Goal: Task Accomplishment & Management: Manage account settings

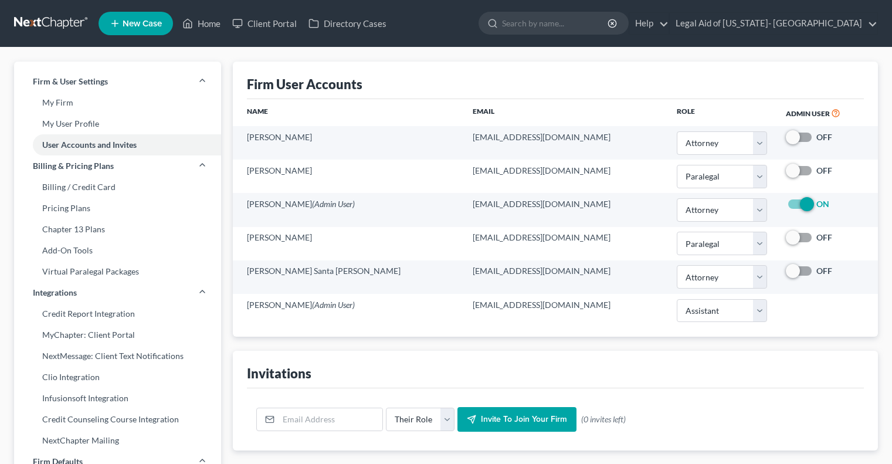
select select "0"
select select "1"
select select "0"
select select "1"
select select "0"
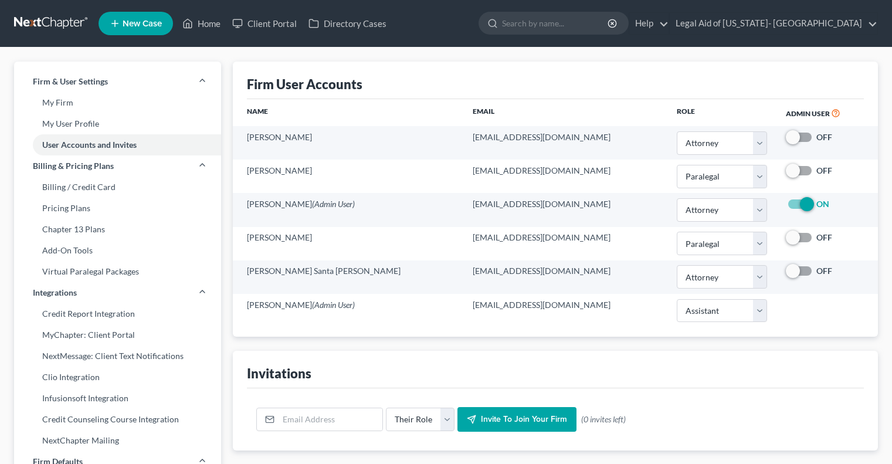
select select "2"
click at [46, 18] on link at bounding box center [51, 23] width 75 height 21
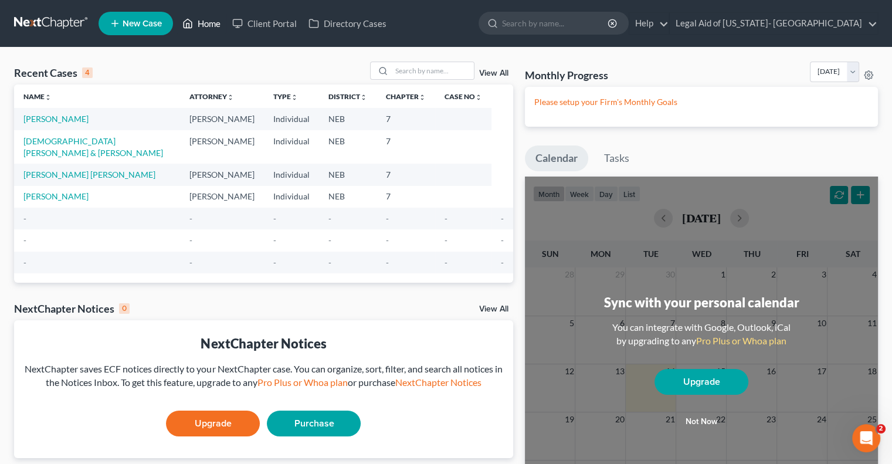
click at [214, 27] on link "Home" at bounding box center [201, 23] width 50 height 21
click at [843, 28] on link "Legal Aid of [US_STATE]- [GEOGRAPHIC_DATA]" at bounding box center [774, 23] width 208 height 21
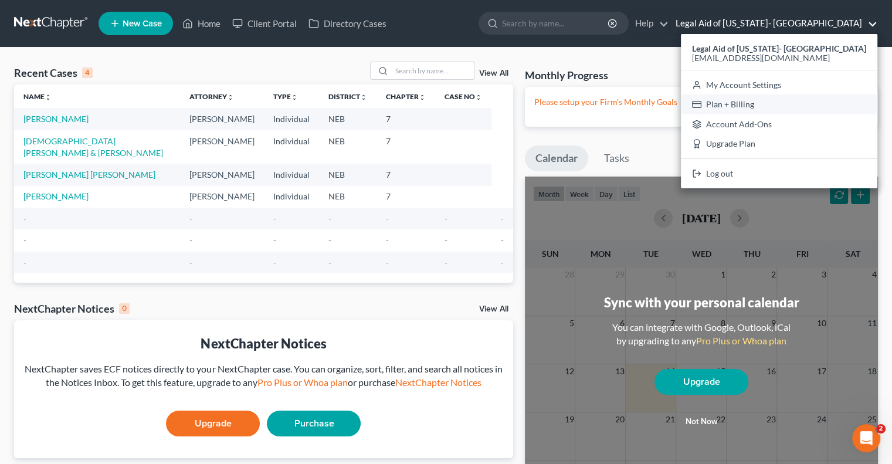
click at [805, 103] on link "Plan + Billing" at bounding box center [779, 104] width 196 height 20
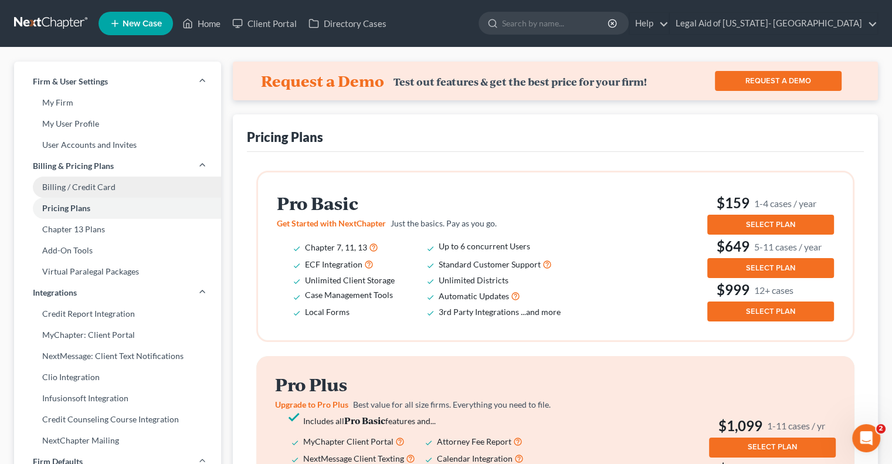
click at [50, 193] on link "Billing / Credit Card" at bounding box center [117, 186] width 207 height 21
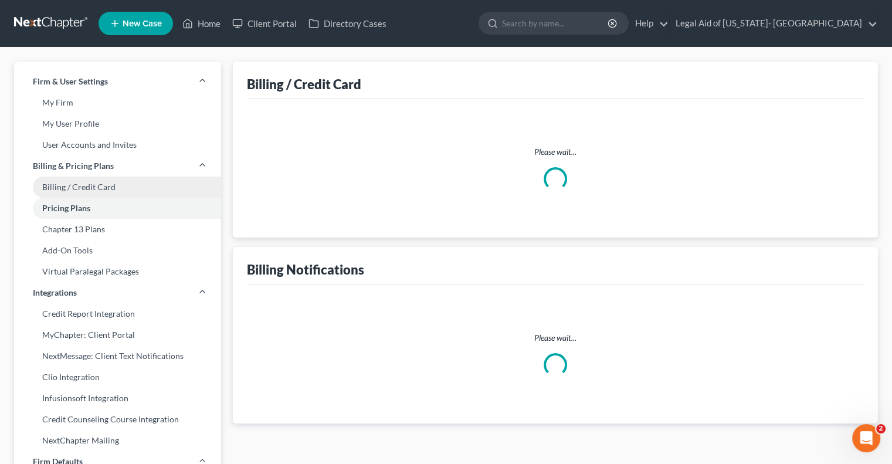
select select "30"
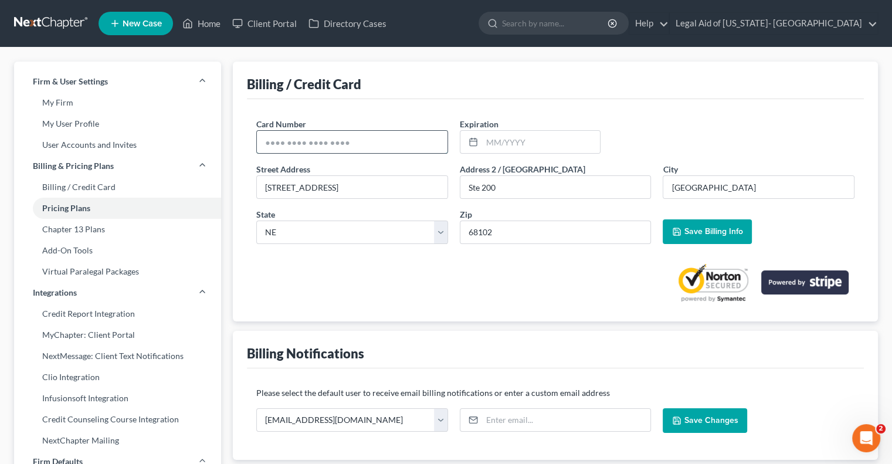
click at [338, 150] on input "text" at bounding box center [352, 142] width 191 height 22
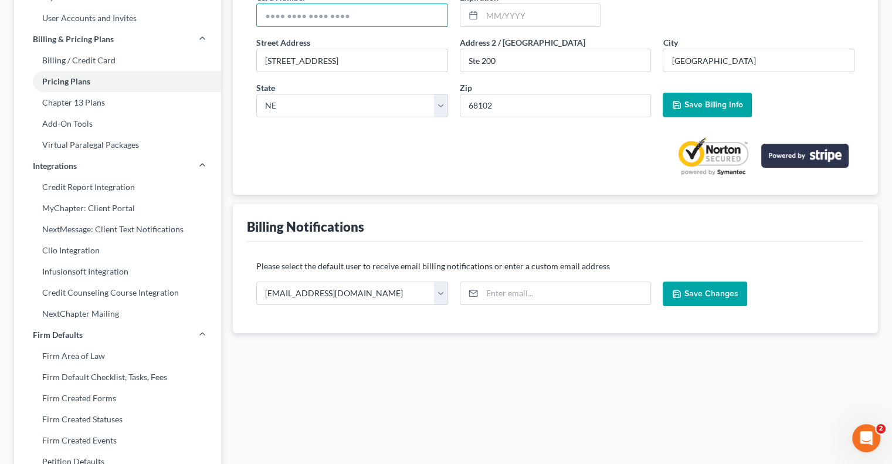
scroll to position [176, 0]
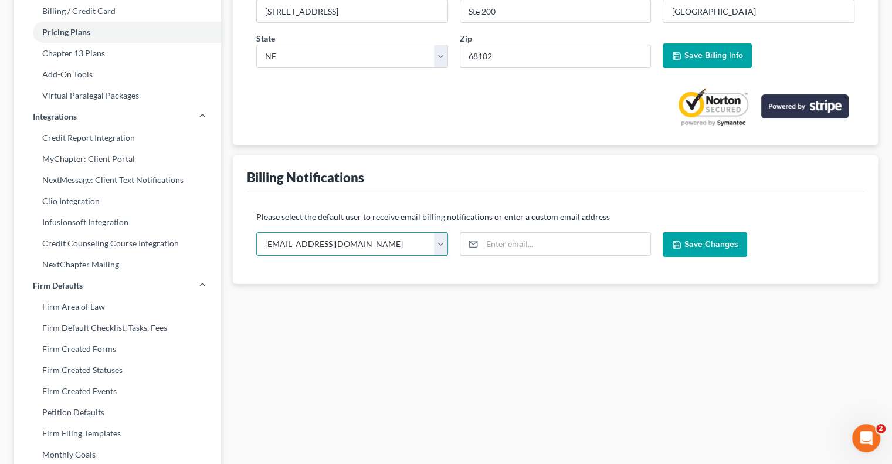
click at [437, 246] on select "[EMAIL_ADDRESS][DOMAIN_NAME] [EMAIL_ADDRESS][DOMAIN_NAME] [EMAIL_ADDRESS][DOMAI…" at bounding box center [352, 243] width 192 height 23
select select "5"
click at [256, 232] on select "[EMAIL_ADDRESS][DOMAIN_NAME] [EMAIL_ADDRESS][DOMAIN_NAME] [EMAIL_ADDRESS][DOMAI…" at bounding box center [352, 243] width 192 height 23
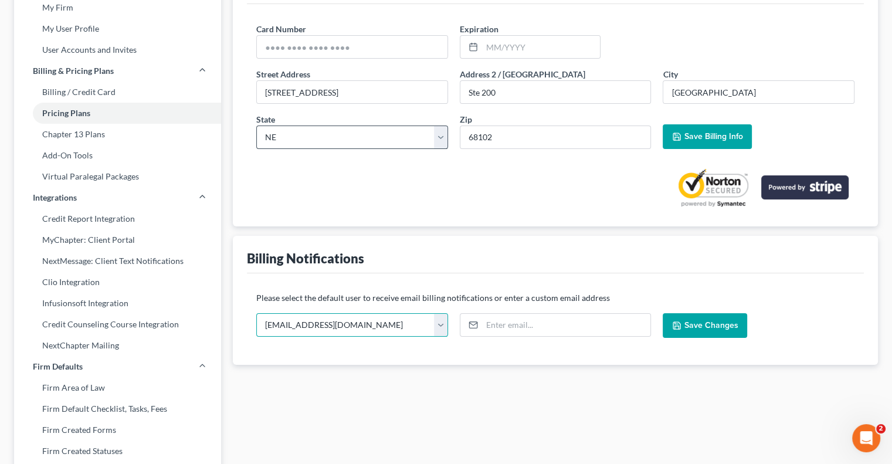
scroll to position [0, 0]
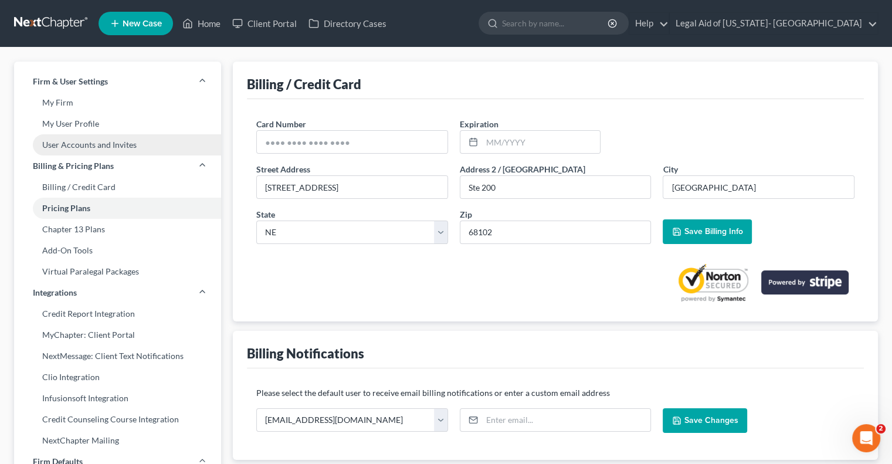
click at [59, 141] on link "User Accounts and Invites" at bounding box center [117, 144] width 207 height 21
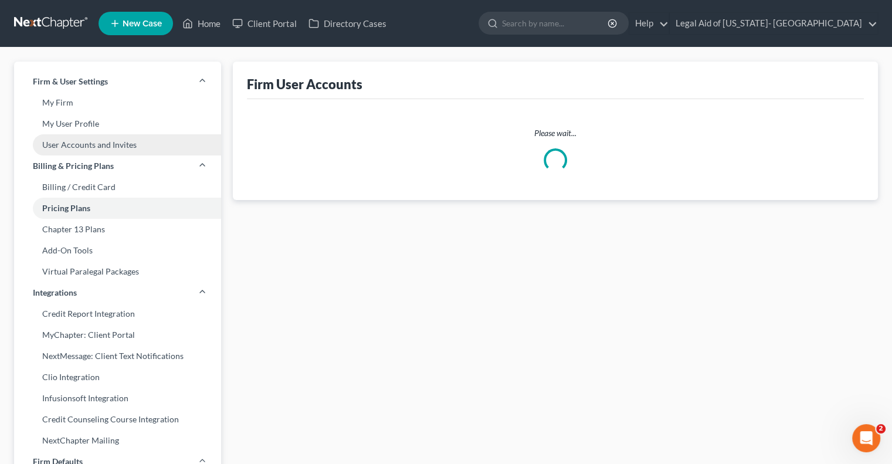
select select "0"
select select "1"
select select "0"
select select "1"
select select "0"
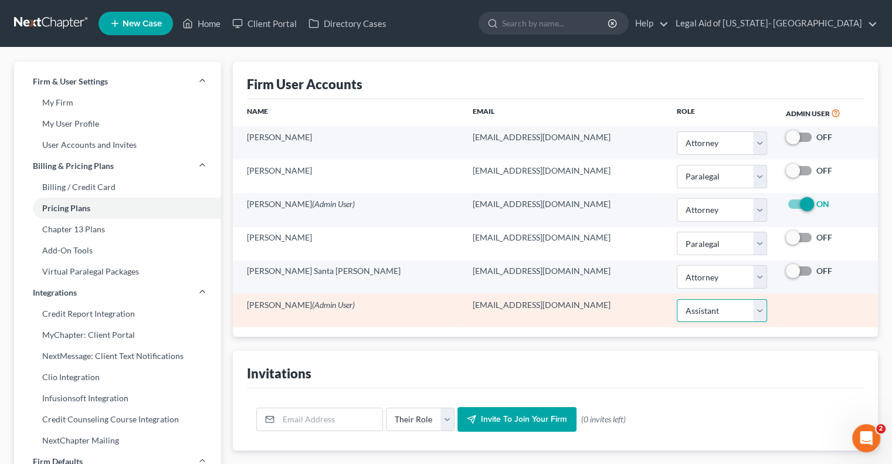
click at [743, 308] on select "Select Attorney Paralegal Assistant" at bounding box center [722, 310] width 90 height 23
click at [743, 318] on select "Select Attorney Paralegal Assistant" at bounding box center [722, 310] width 90 height 23
select select "0"
click at [677, 299] on select "Select Attorney Paralegal Assistant" at bounding box center [722, 310] width 90 height 23
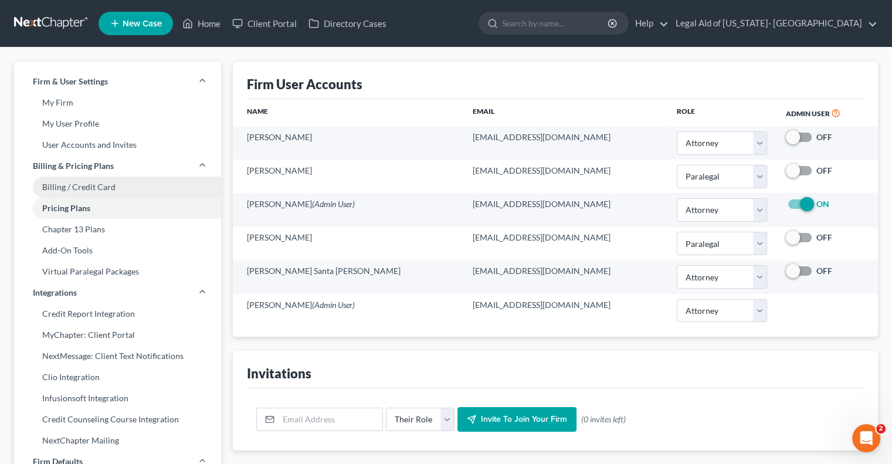
click at [87, 194] on link "Billing / Credit Card" at bounding box center [117, 186] width 207 height 21
select select "30"
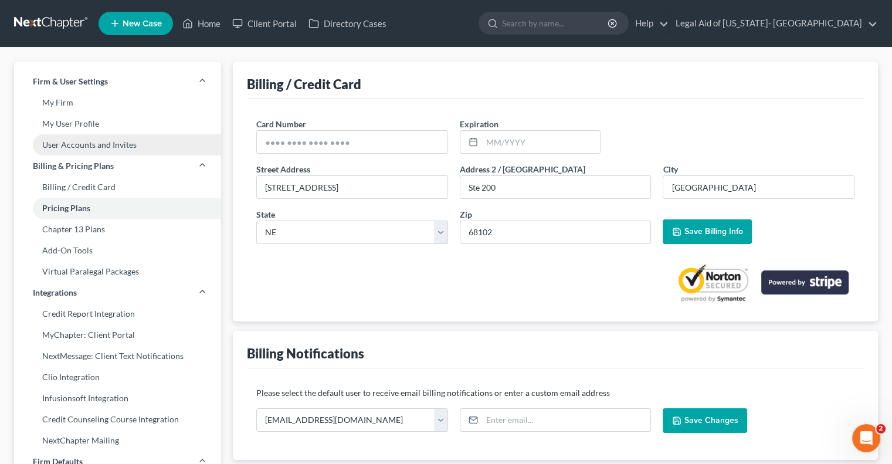
click at [89, 150] on link "User Accounts and Invites" at bounding box center [117, 144] width 207 height 21
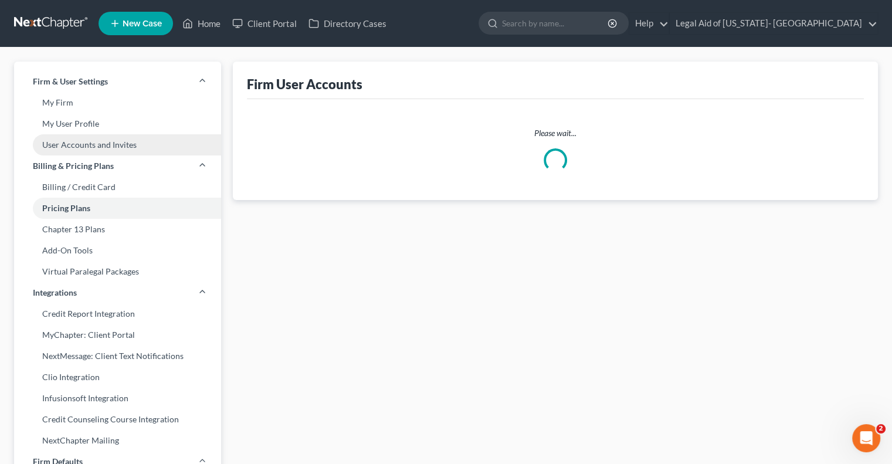
select select "0"
select select "1"
select select "0"
select select "1"
select select "0"
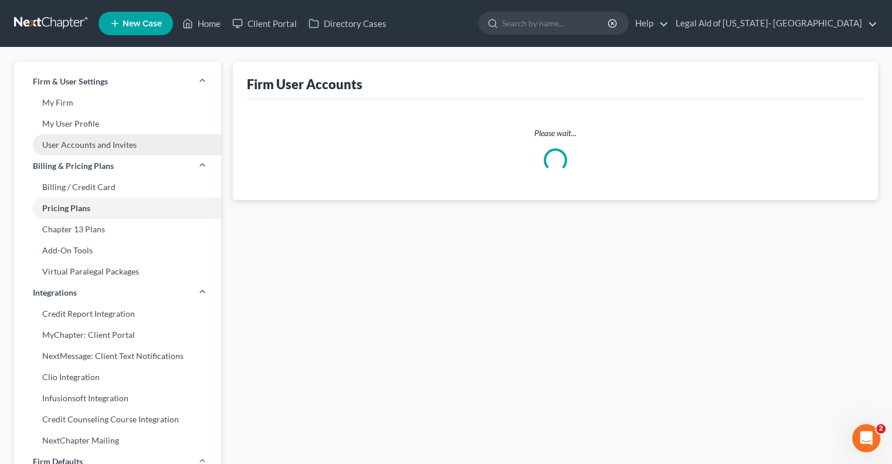
select select "0"
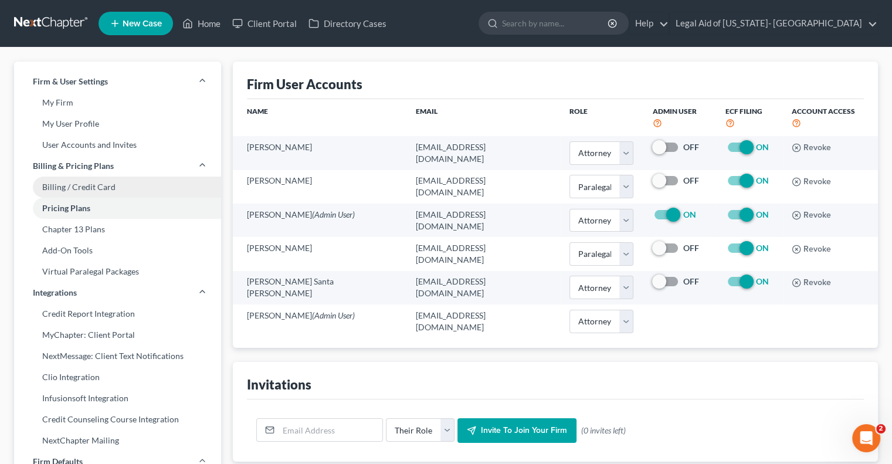
click at [97, 196] on link "Billing / Credit Card" at bounding box center [117, 186] width 207 height 21
select select "30"
select select "5"
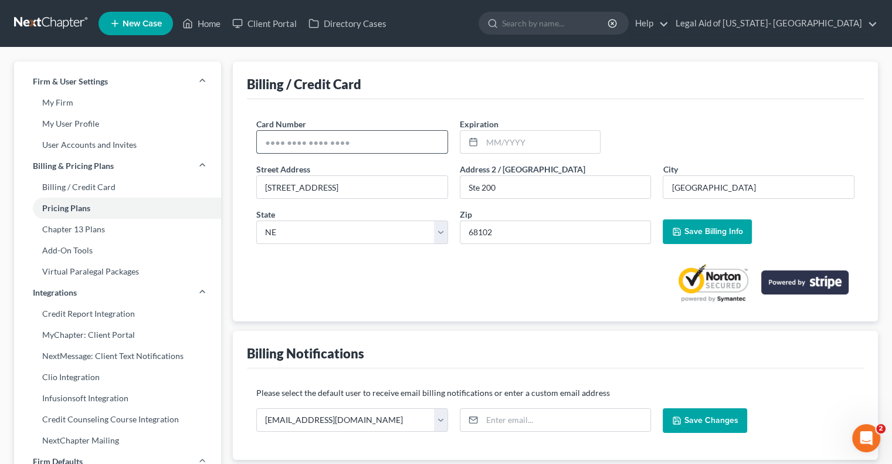
click at [342, 152] on input "text" at bounding box center [352, 142] width 191 height 22
type input "4"
type input "[CREDIT_CARD_NUMBER]"
click at [684, 226] on span "Save Billing Info" at bounding box center [713, 231] width 59 height 10
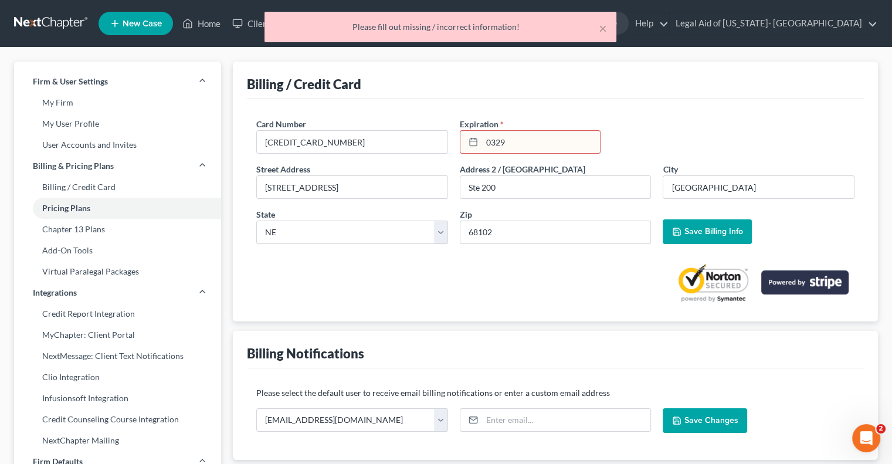
click at [490, 145] on input "0329" at bounding box center [541, 142] width 118 height 22
click at [494, 142] on input "0329" at bounding box center [541, 142] width 118 height 22
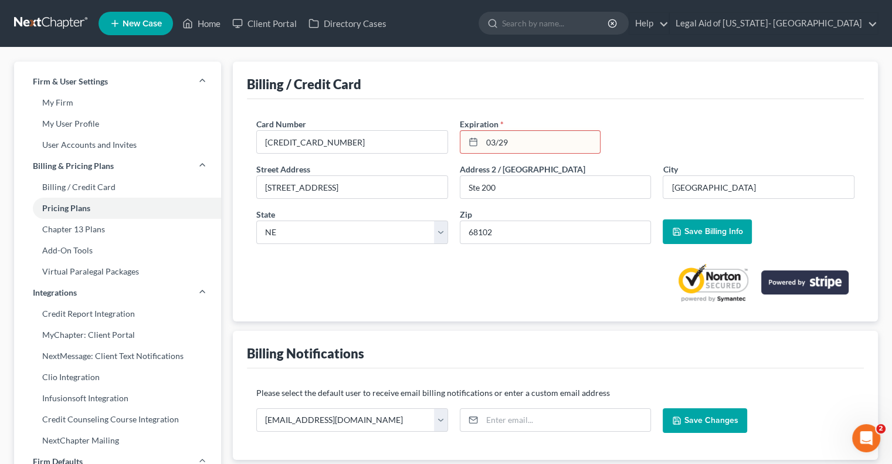
click at [525, 147] on input "03/29" at bounding box center [541, 142] width 118 height 22
click at [708, 239] on button "Save Billing Info" at bounding box center [707, 231] width 89 height 25
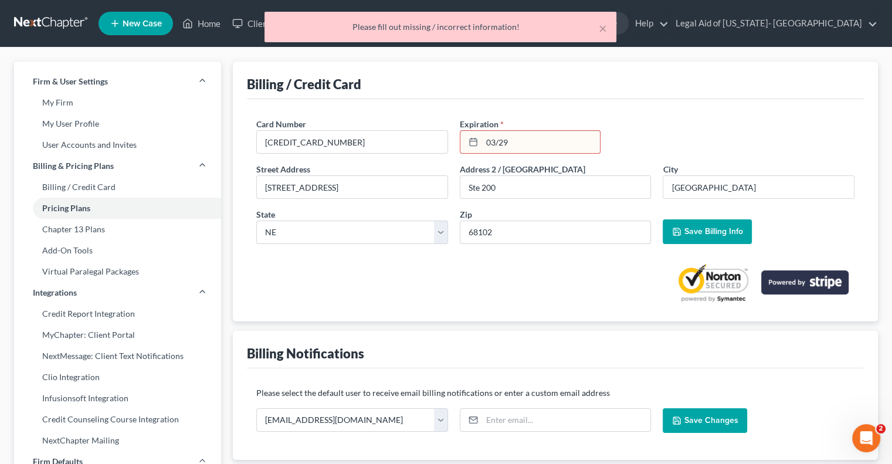
click at [532, 142] on input "03/29" at bounding box center [541, 142] width 118 height 22
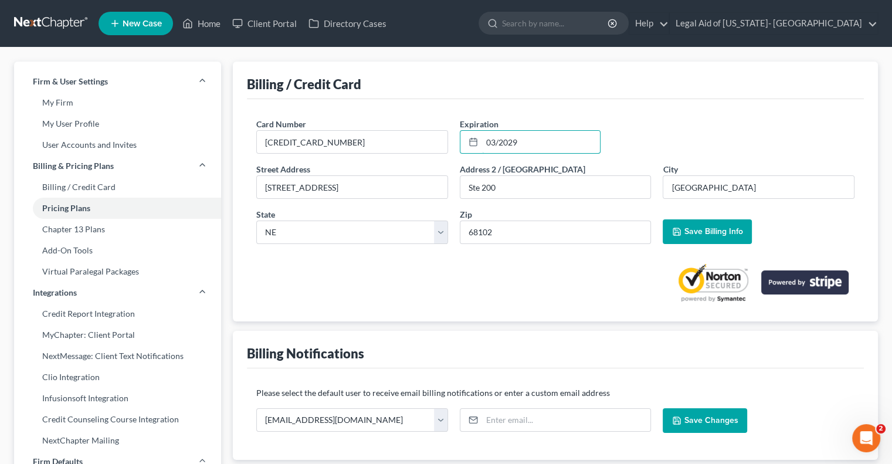
type input "03/2029"
click at [690, 226] on span "Save Billing Info" at bounding box center [713, 231] width 59 height 10
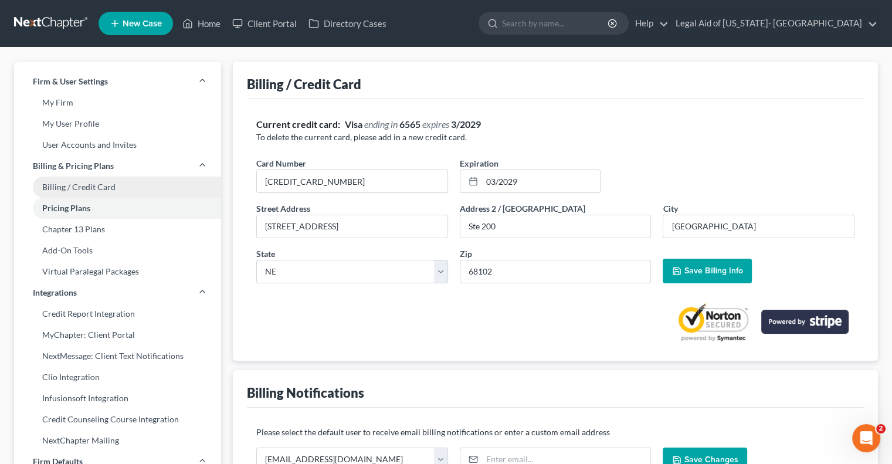
click at [97, 186] on link "Billing / Credit Card" at bounding box center [117, 186] width 207 height 21
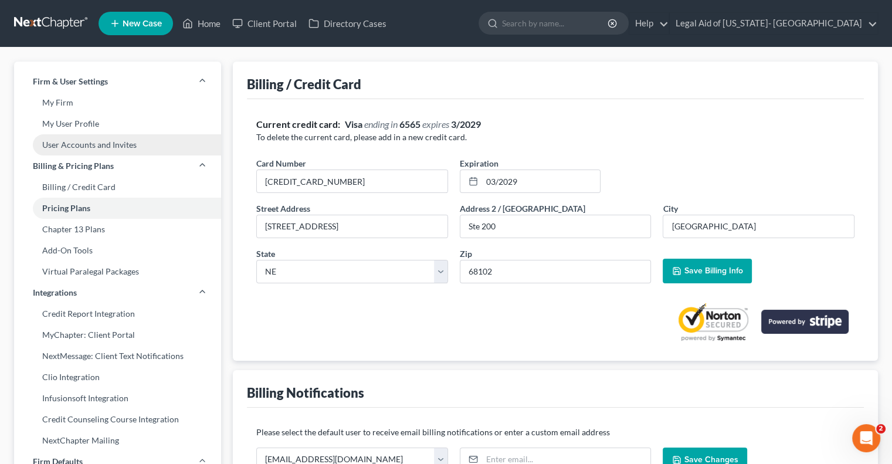
click at [121, 151] on link "User Accounts and Invites" at bounding box center [117, 144] width 207 height 21
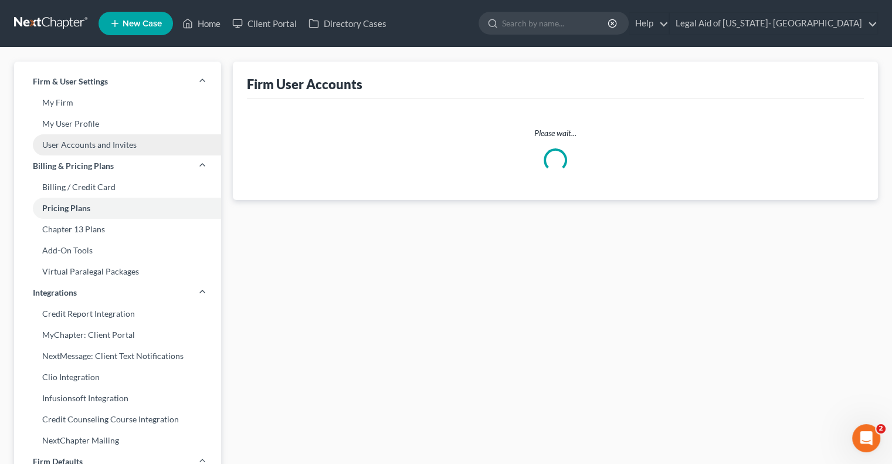
select select "0"
select select "1"
select select "0"
select select "1"
select select "0"
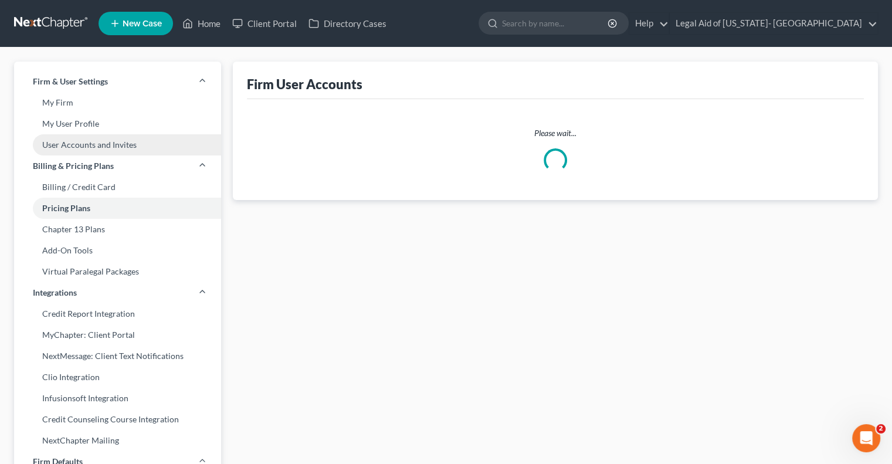
select select "0"
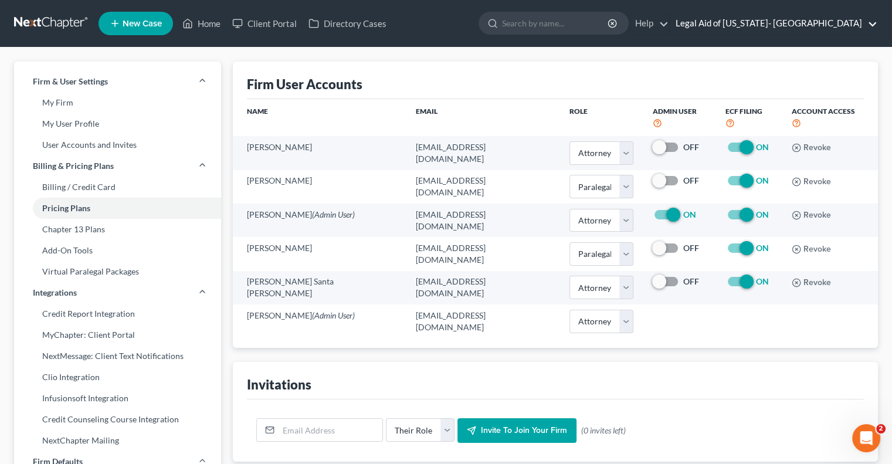
click at [842, 18] on link "Legal Aid of [US_STATE]- [GEOGRAPHIC_DATA]" at bounding box center [774, 23] width 208 height 21
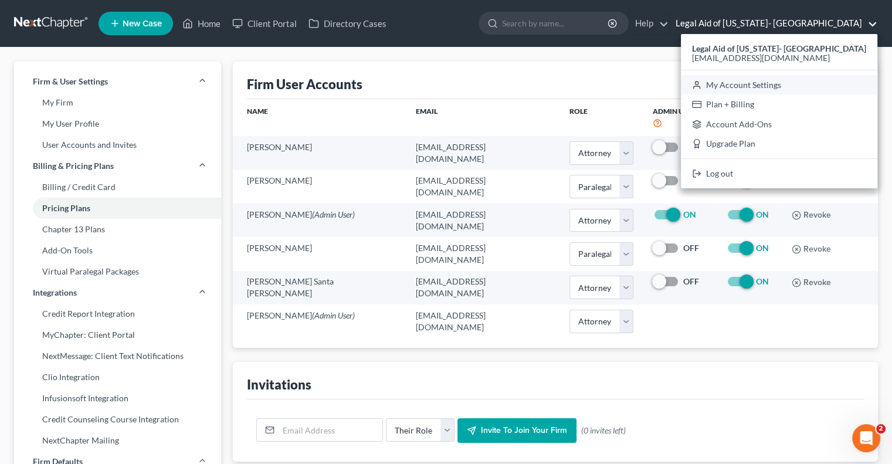
click at [819, 76] on link "My Account Settings" at bounding box center [779, 85] width 196 height 20
select select "23"
select select "30"
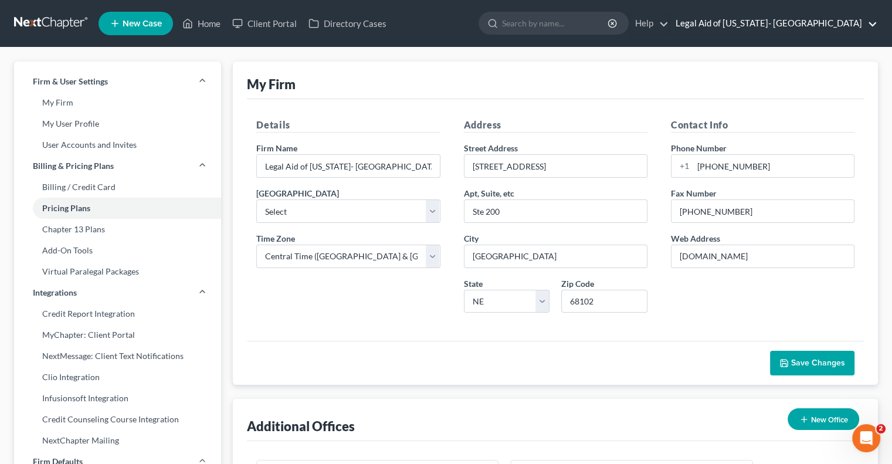
click at [840, 23] on link "Legal Aid of [US_STATE]- [GEOGRAPHIC_DATA]" at bounding box center [774, 23] width 208 height 21
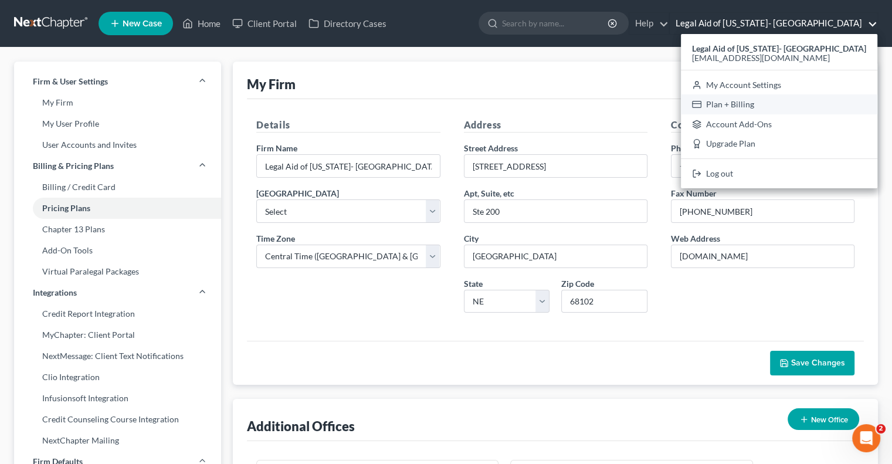
click at [802, 112] on link "Plan + Billing" at bounding box center [779, 104] width 196 height 20
